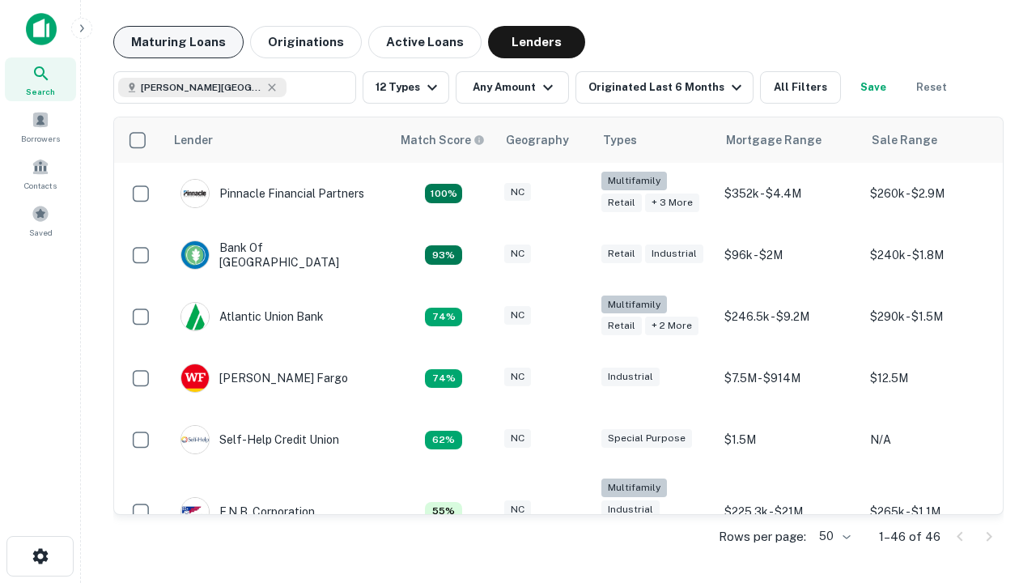
click at [178, 42] on button "Maturing Loans" at bounding box center [178, 42] width 130 height 32
